Goal: Task Accomplishment & Management: Complete application form

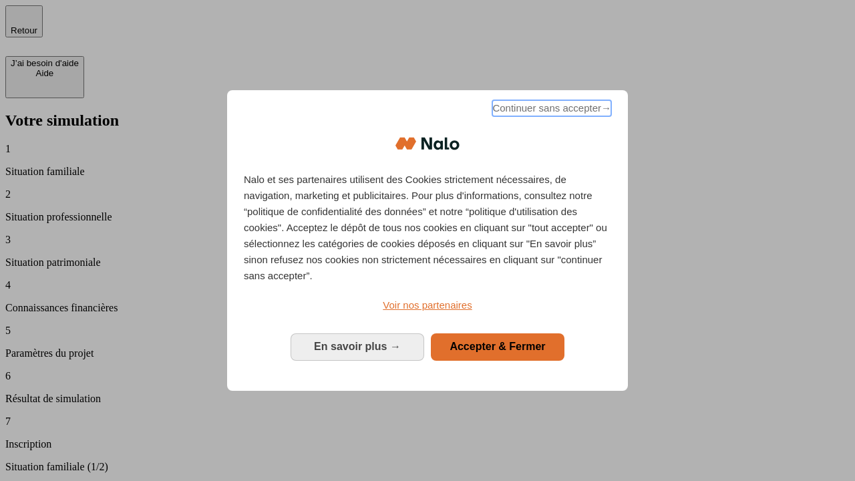
click at [550, 110] on span "Continuer sans accepter →" at bounding box center [551, 108] width 119 height 16
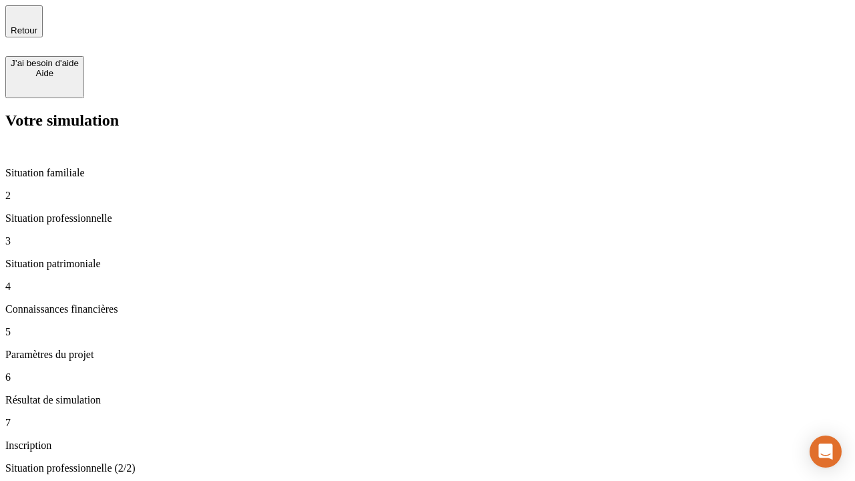
type input "30 000"
type input "40 000"
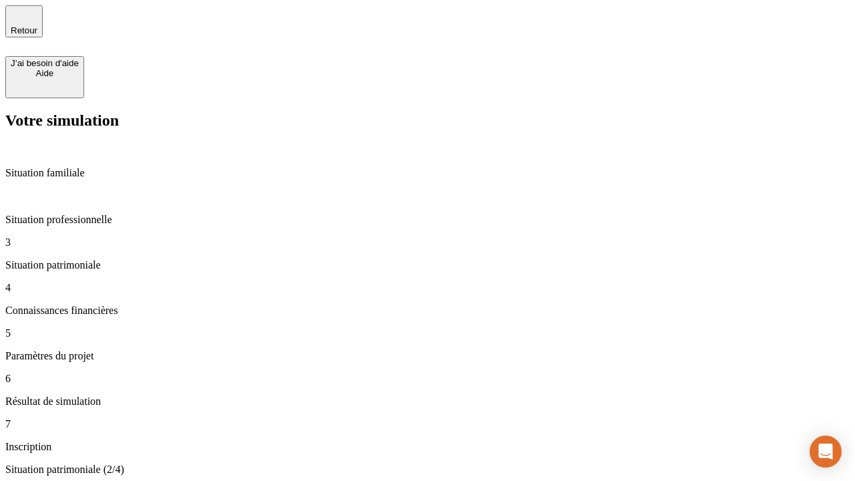
type input "1 100"
type input "20"
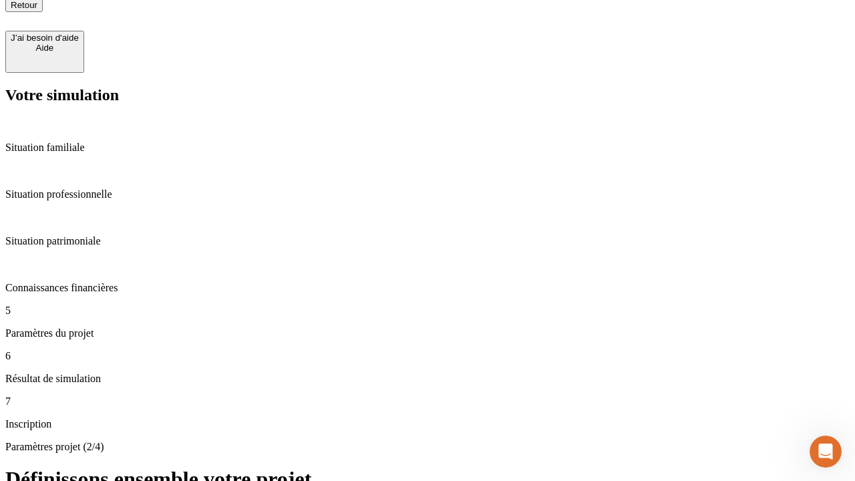
scroll to position [13, 0]
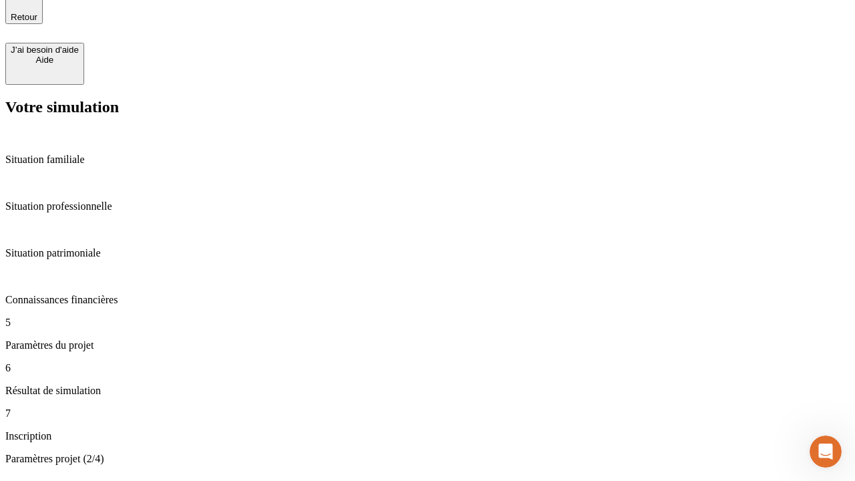
type input "40"
type input "50 000"
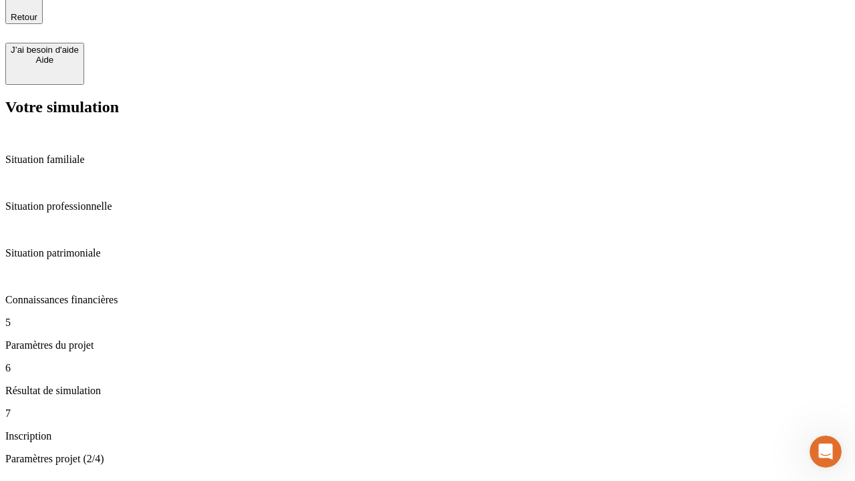
type input "640"
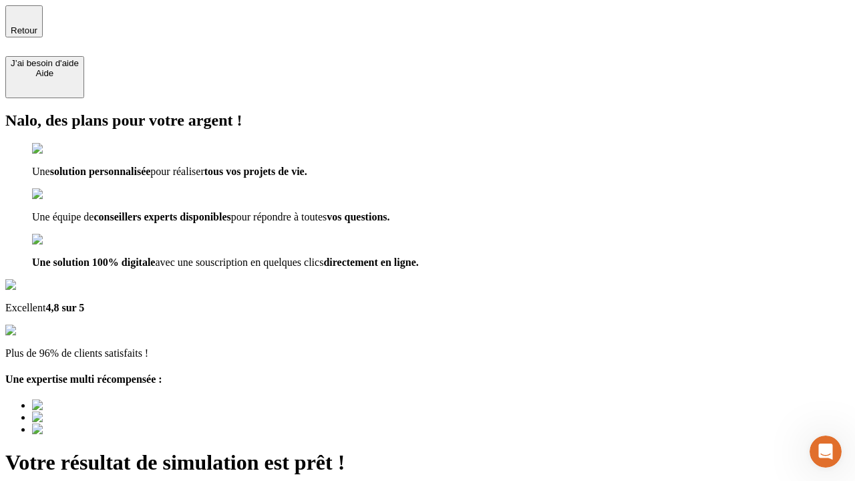
type input "[EMAIL_ADDRESS][DOMAIN_NAME]"
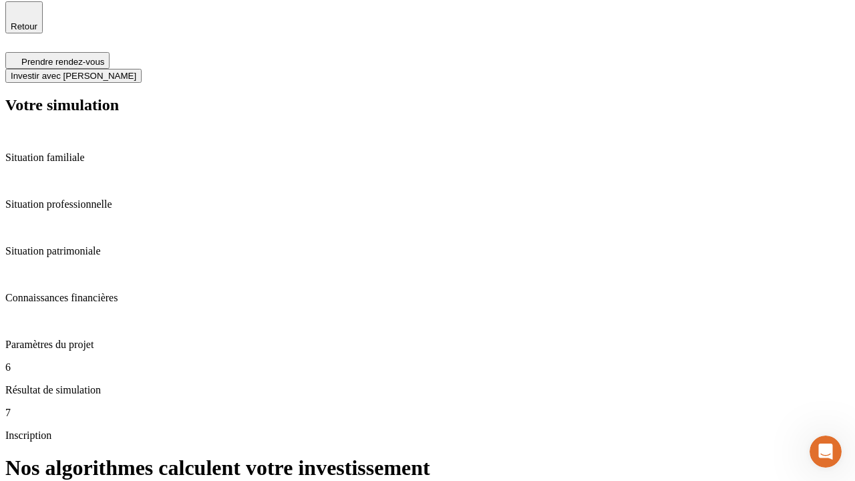
click at [136, 71] on span "Investir avec [PERSON_NAME]" at bounding box center [74, 76] width 126 height 10
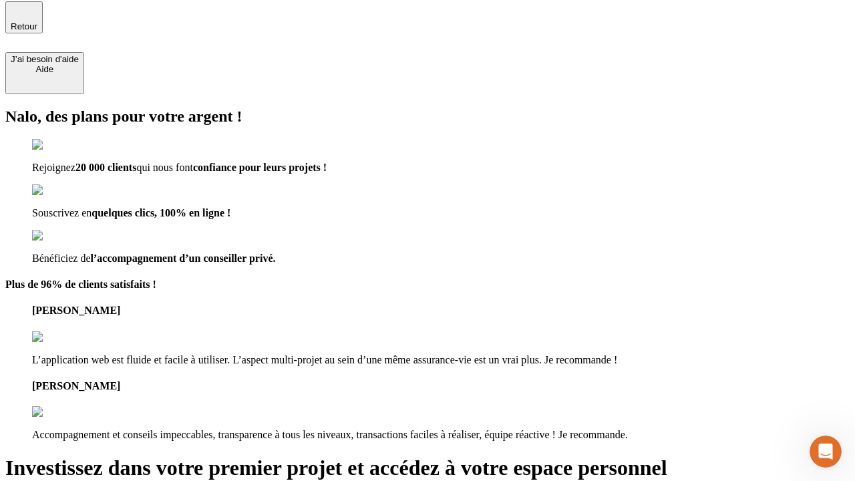
scroll to position [3, 0]
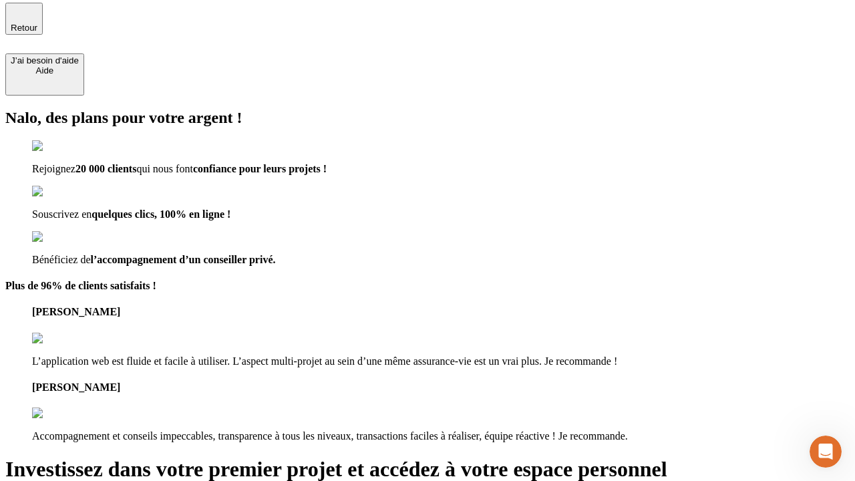
type input "[PERSON_NAME][EMAIL_ADDRESS][DOMAIN_NAME]"
